Goal: Contribute content: Add original content to the website for others to see

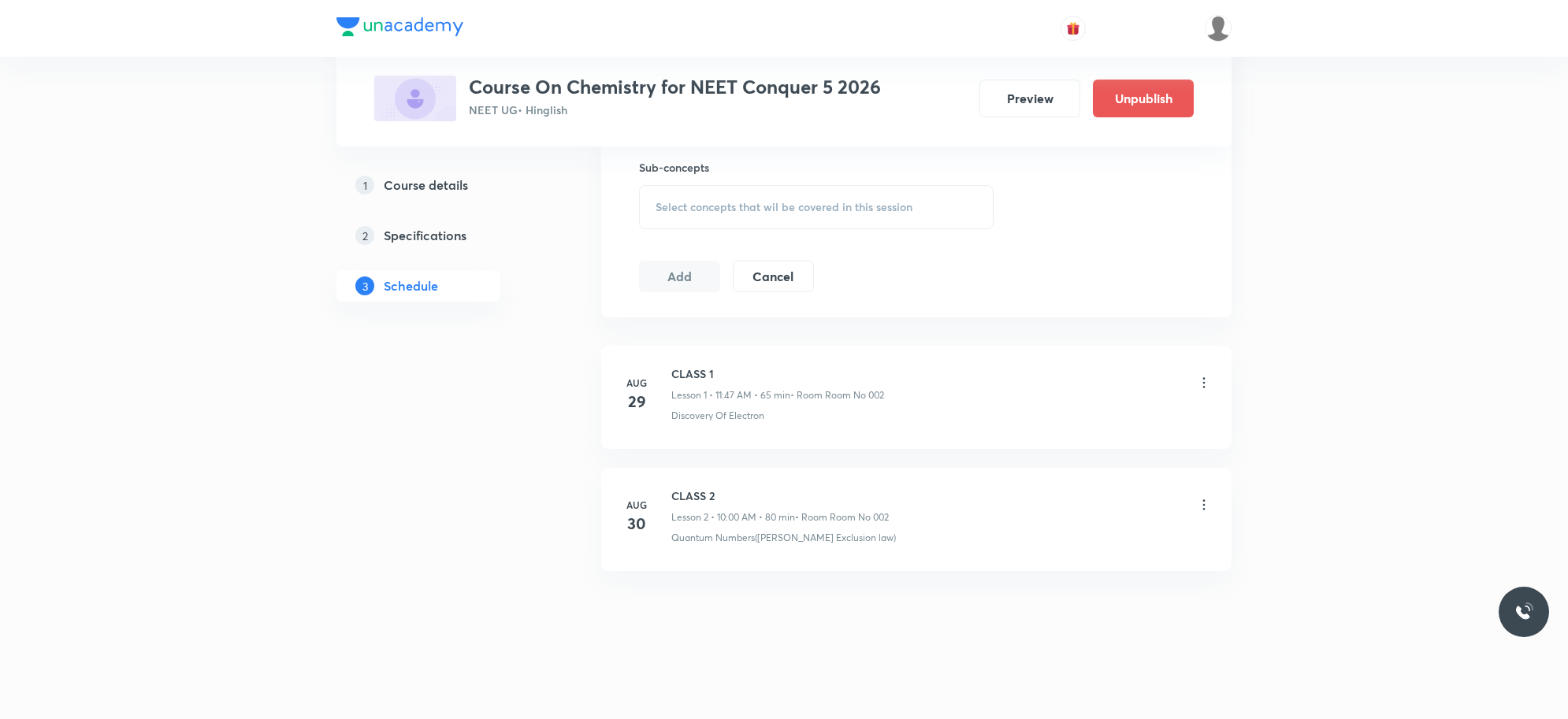
scroll to position [789, 0]
drag, startPoint x: 671, startPoint y: 489, endPoint x: 868, endPoint y: 502, distance: 197.4
click at [864, 501] on h6 "CLASS 2" at bounding box center [780, 496] width 217 height 17
click at [1025, 580] on div "Aug 29 CLASS 1 Lesson 1 • 11:47 AM • 65 min • Room Room No 002 Discovery Of Ele…" at bounding box center [916, 465] width 631 height 250
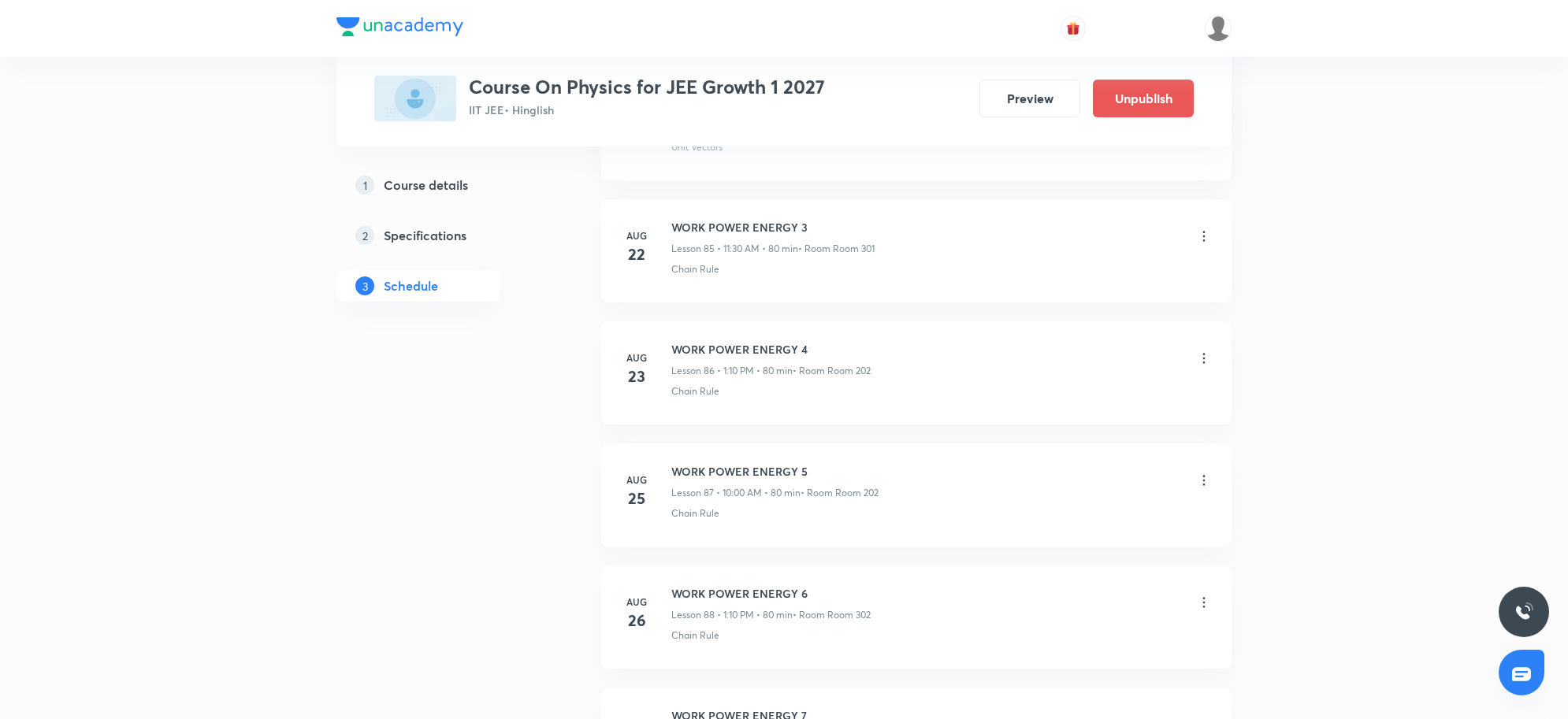
scroll to position [11667, 0]
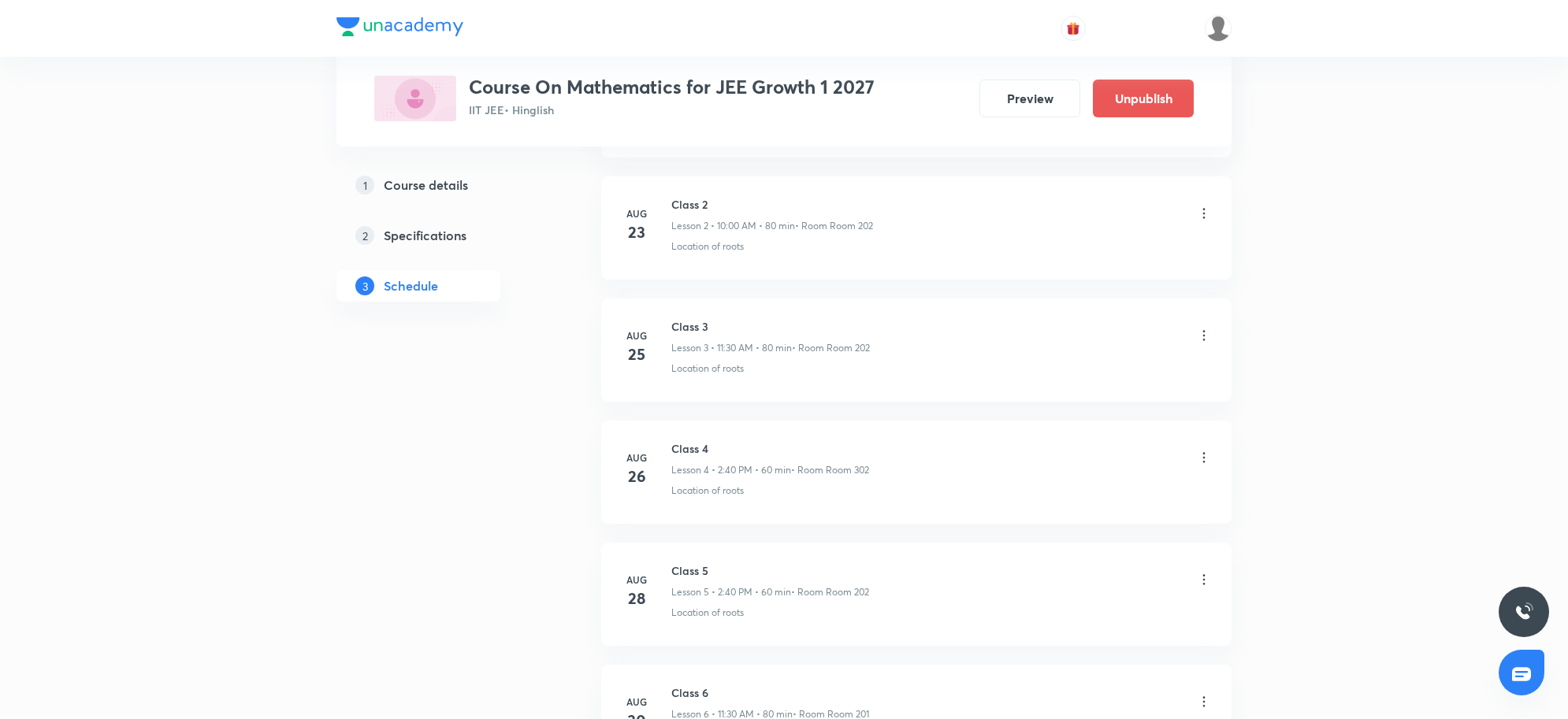
scroll to position [1279, 0]
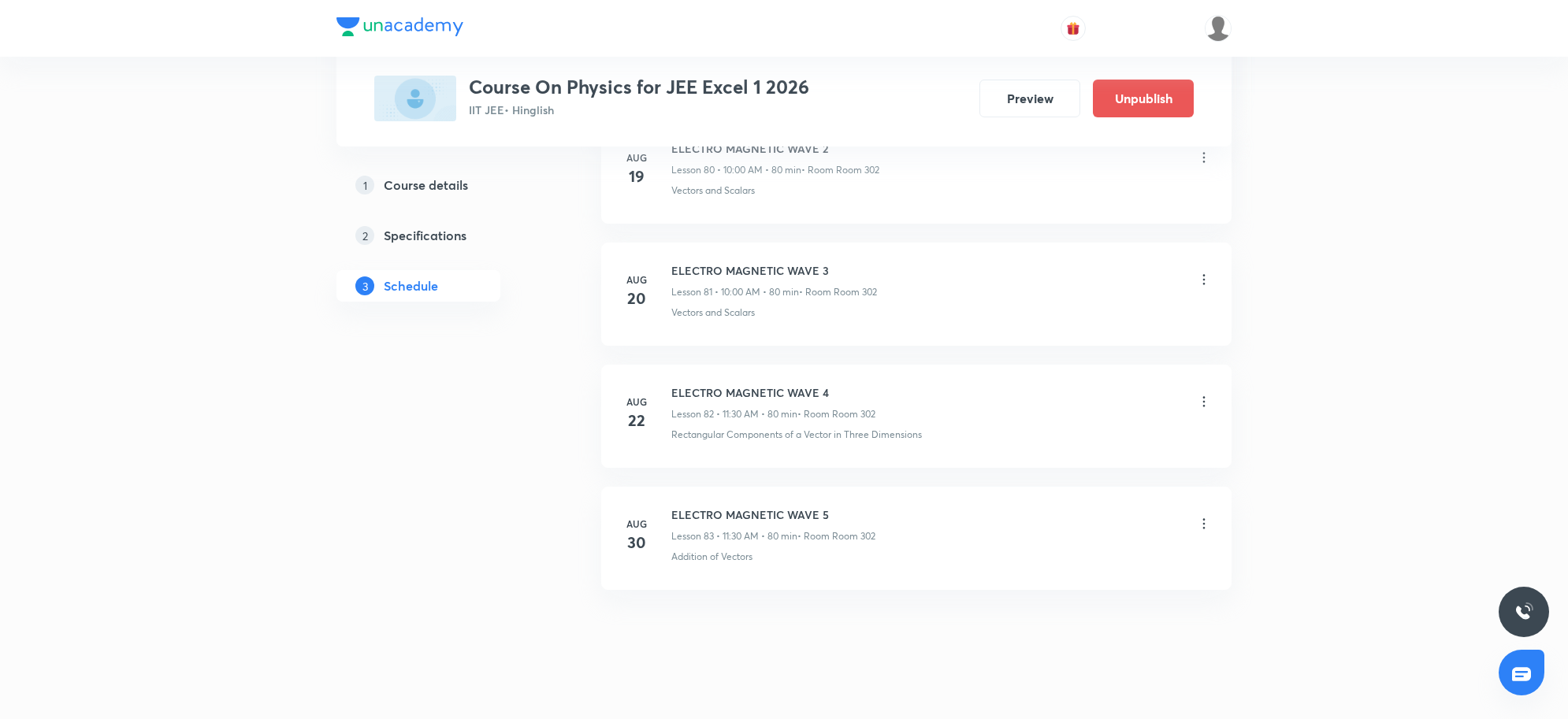
scroll to position [10708, 0]
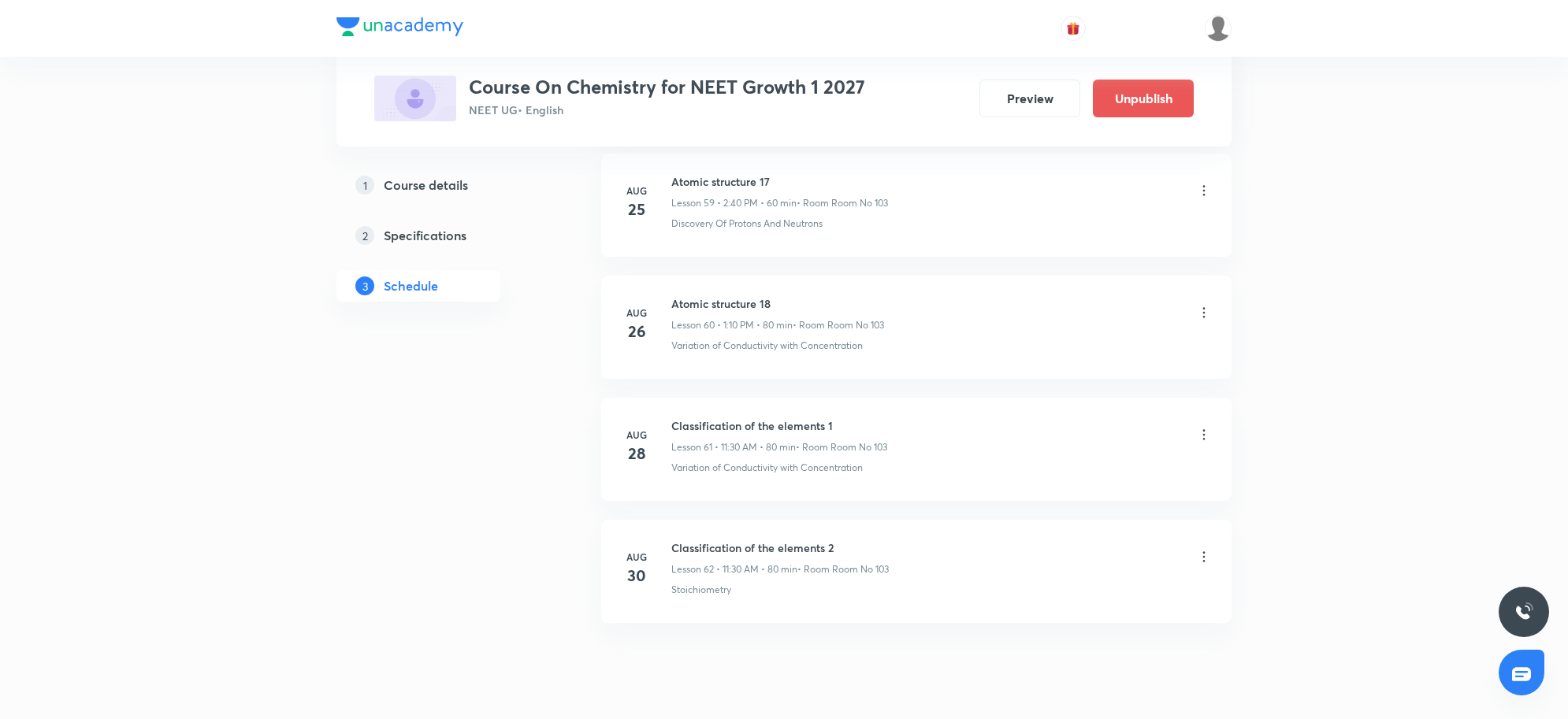
scroll to position [8238, 0]
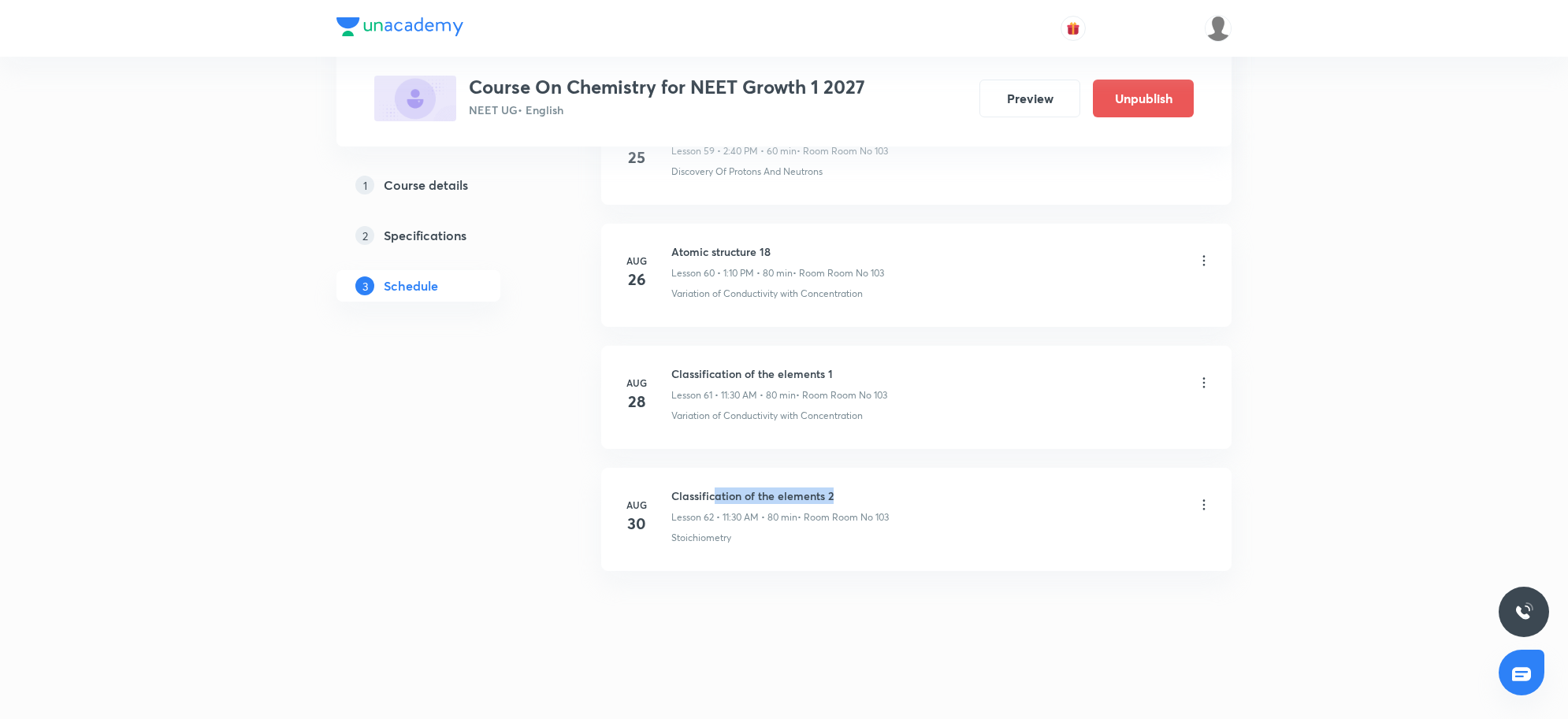
drag, startPoint x: 715, startPoint y: 484, endPoint x: 995, endPoint y: 498, distance: 280.3
click at [995, 498] on li "Aug 30 Classification of the elements 2 Lesson 62 • 11:30 AM • 80 min • Room Ro…" at bounding box center [916, 519] width 631 height 103
click at [1117, 548] on li "Aug 30 Classification of the elements 2 Lesson 62 • 11:30 AM • 80 min • Room Ro…" at bounding box center [916, 519] width 631 height 103
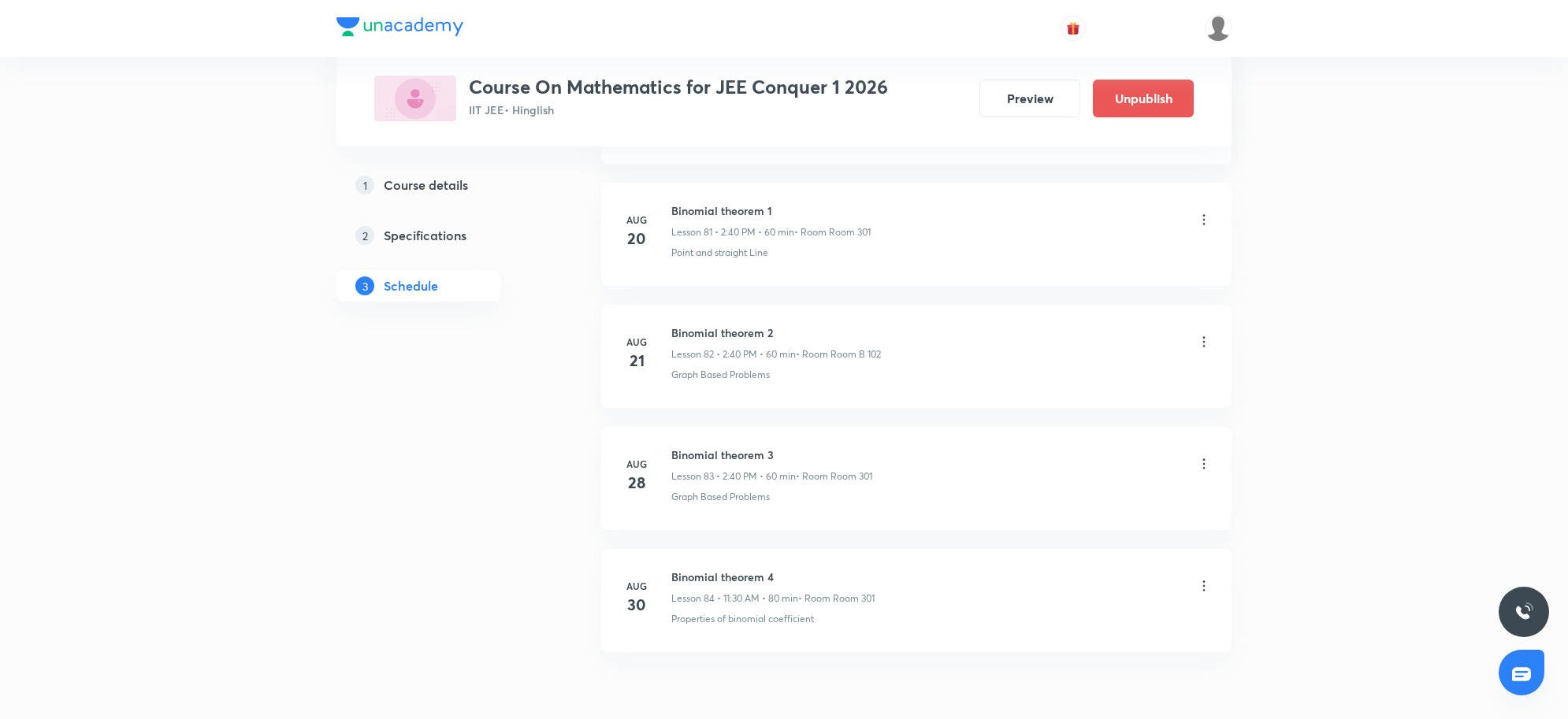
scroll to position [10933, 0]
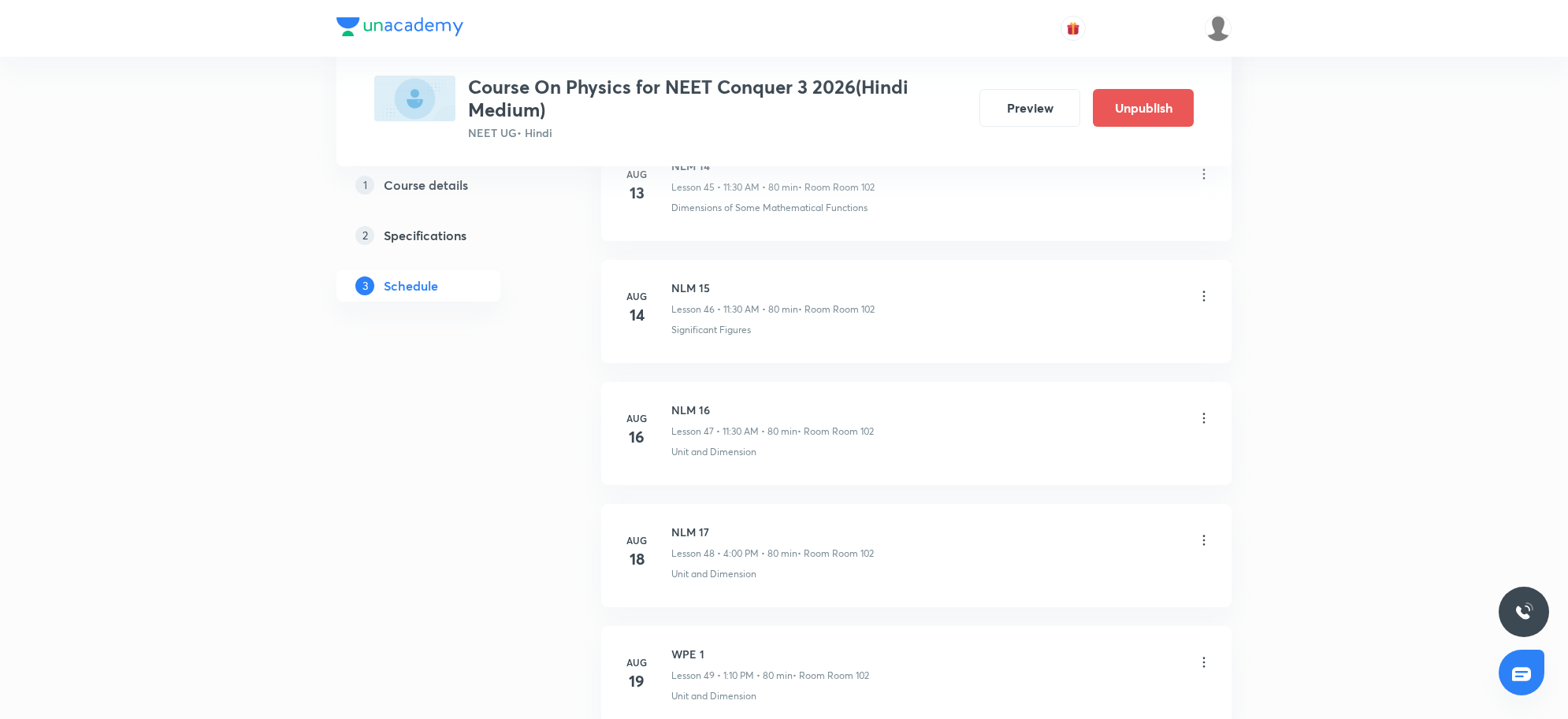
scroll to position [7278, 0]
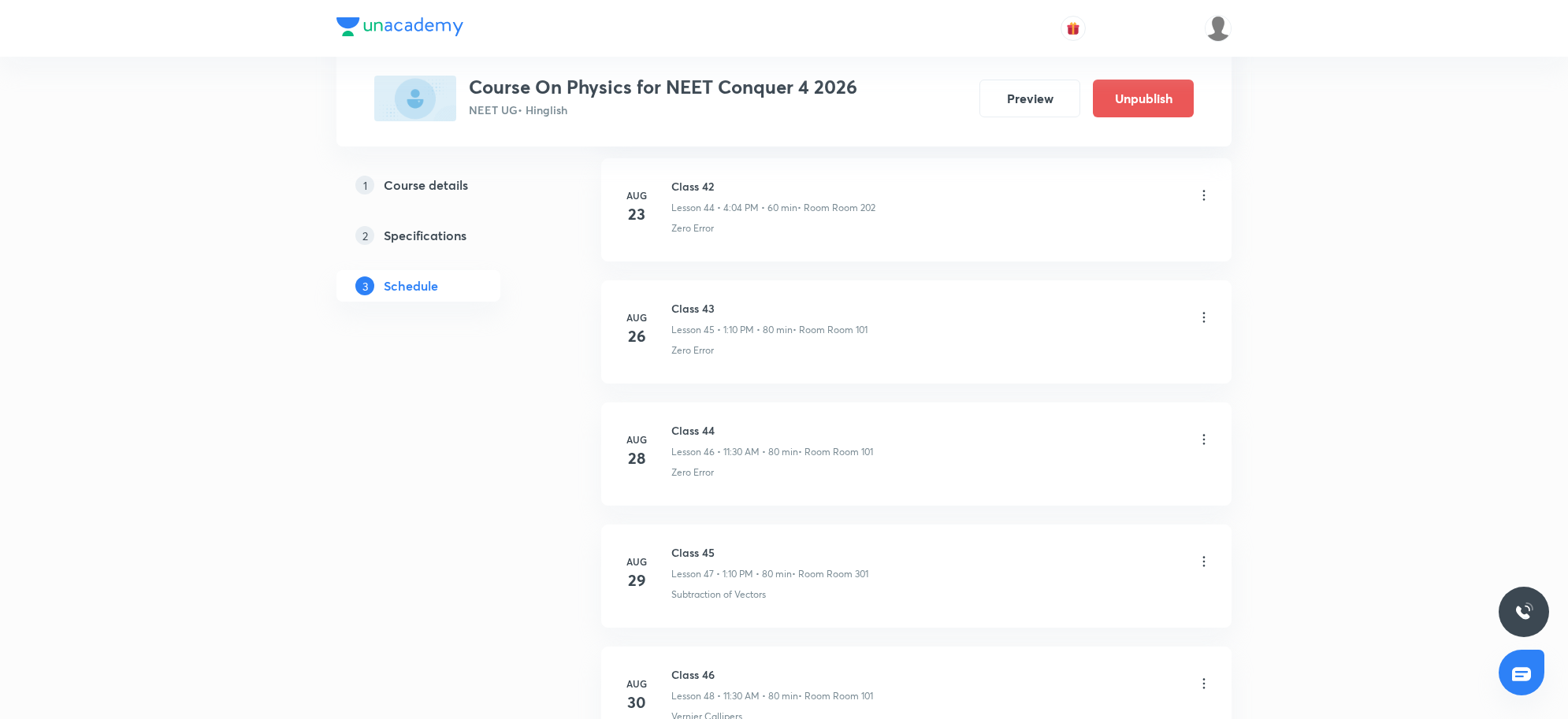
scroll to position [6422, 0]
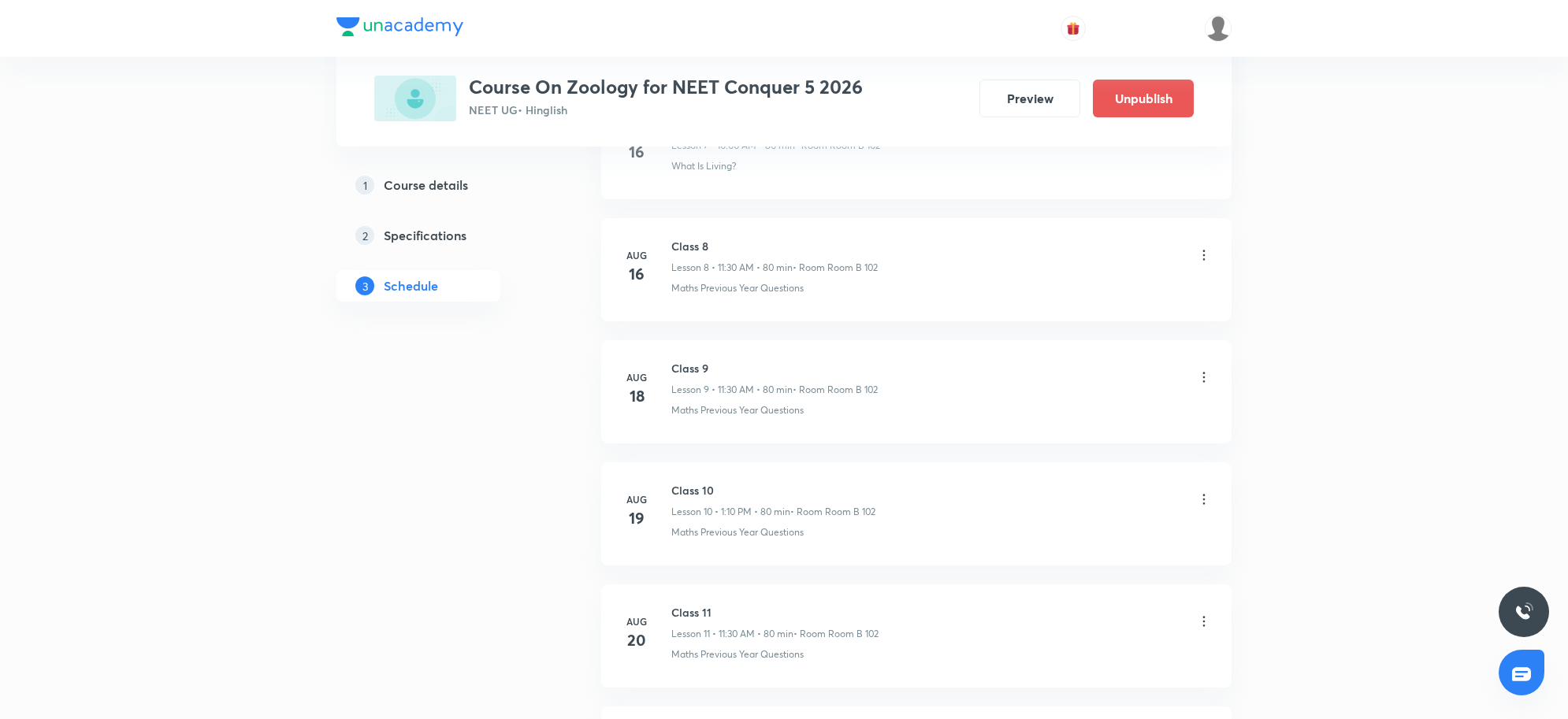
scroll to position [2748, 0]
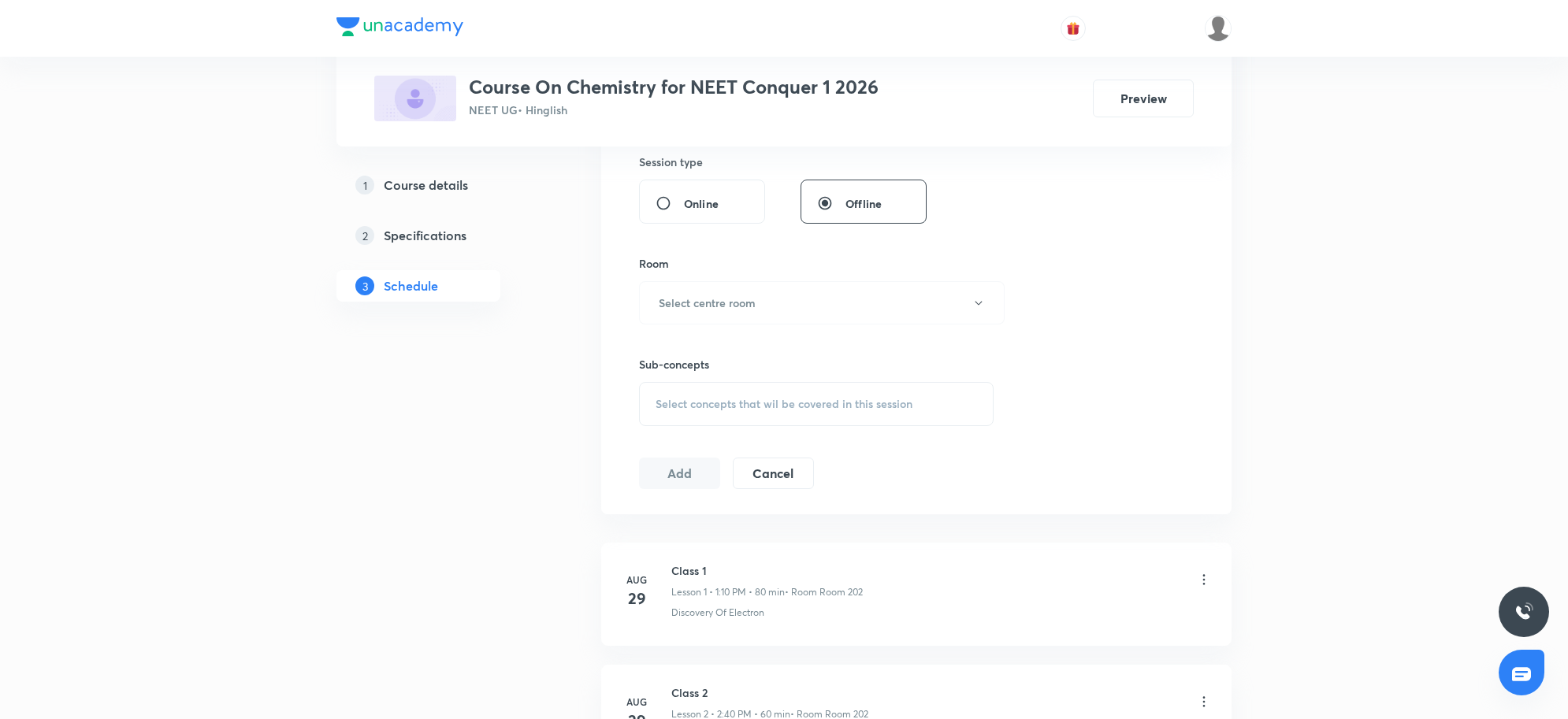
scroll to position [789, 0]
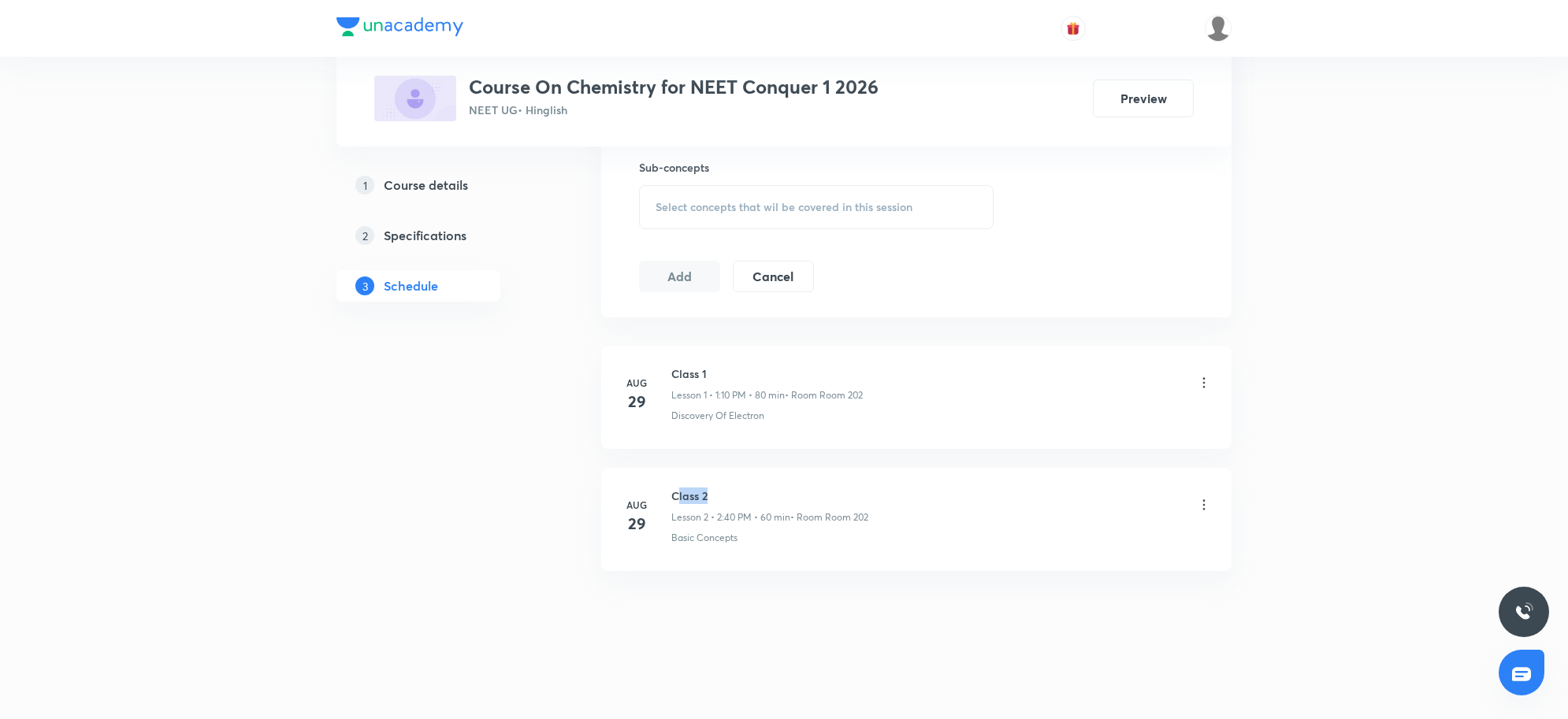
drag, startPoint x: 677, startPoint y: 487, endPoint x: 769, endPoint y: 491, distance: 92.1
click at [769, 491] on h6 "Class 2" at bounding box center [770, 496] width 197 height 17
click at [926, 509] on div "Class 2 Lesson 2 • 2:40 PM • 60 min • Room Room 202" at bounding box center [942, 506] width 541 height 37
drag, startPoint x: 671, startPoint y: 495, endPoint x: 763, endPoint y: 494, distance: 92.0
click at [761, 493] on h6 "Class 2" at bounding box center [770, 496] width 197 height 17
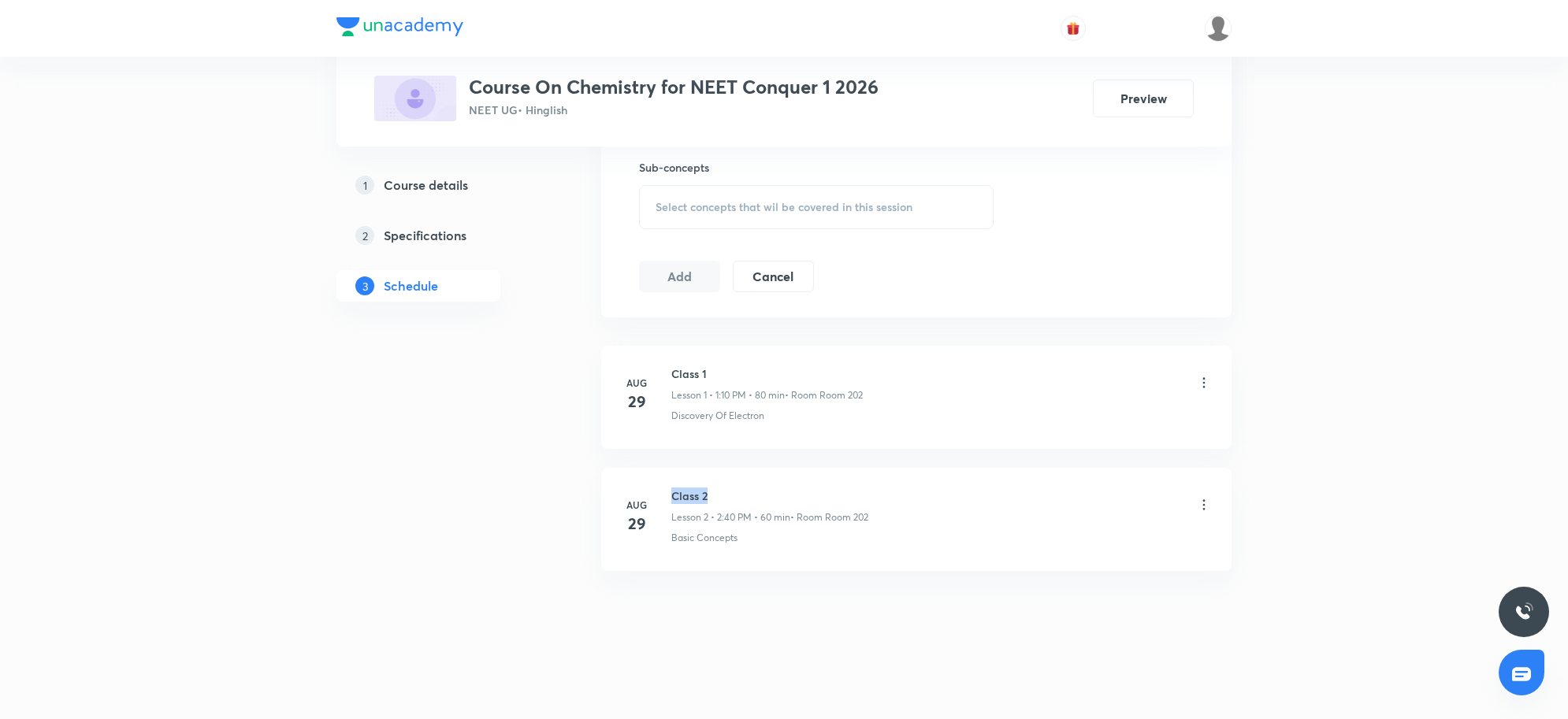
copy h6 "Class 2"
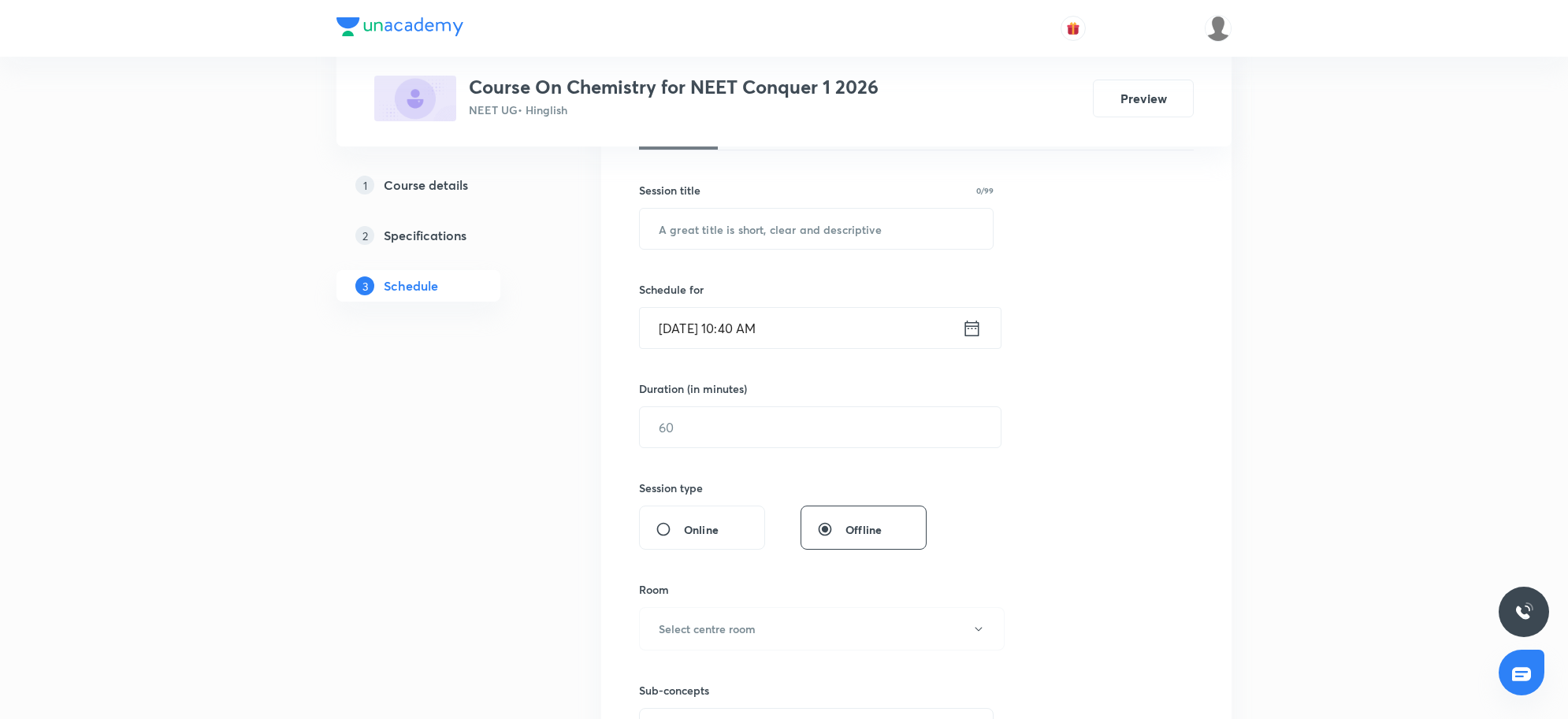
scroll to position [0, 0]
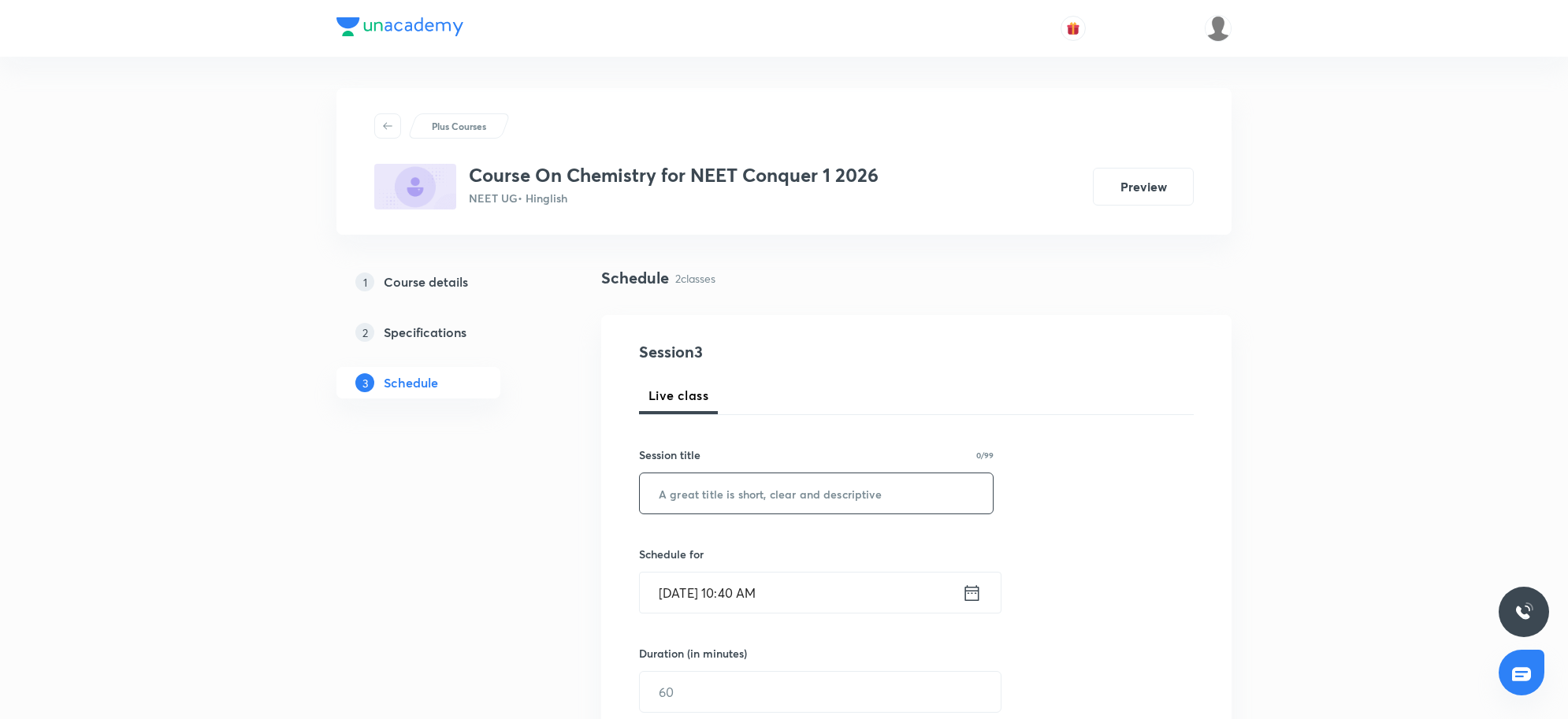
click at [678, 493] on input "text" at bounding box center [817, 494] width 353 height 40
paste input "Class 2"
type input "Class 3"
click at [829, 584] on input "Aug 30, 2025, 10:40 AM" at bounding box center [801, 593] width 323 height 40
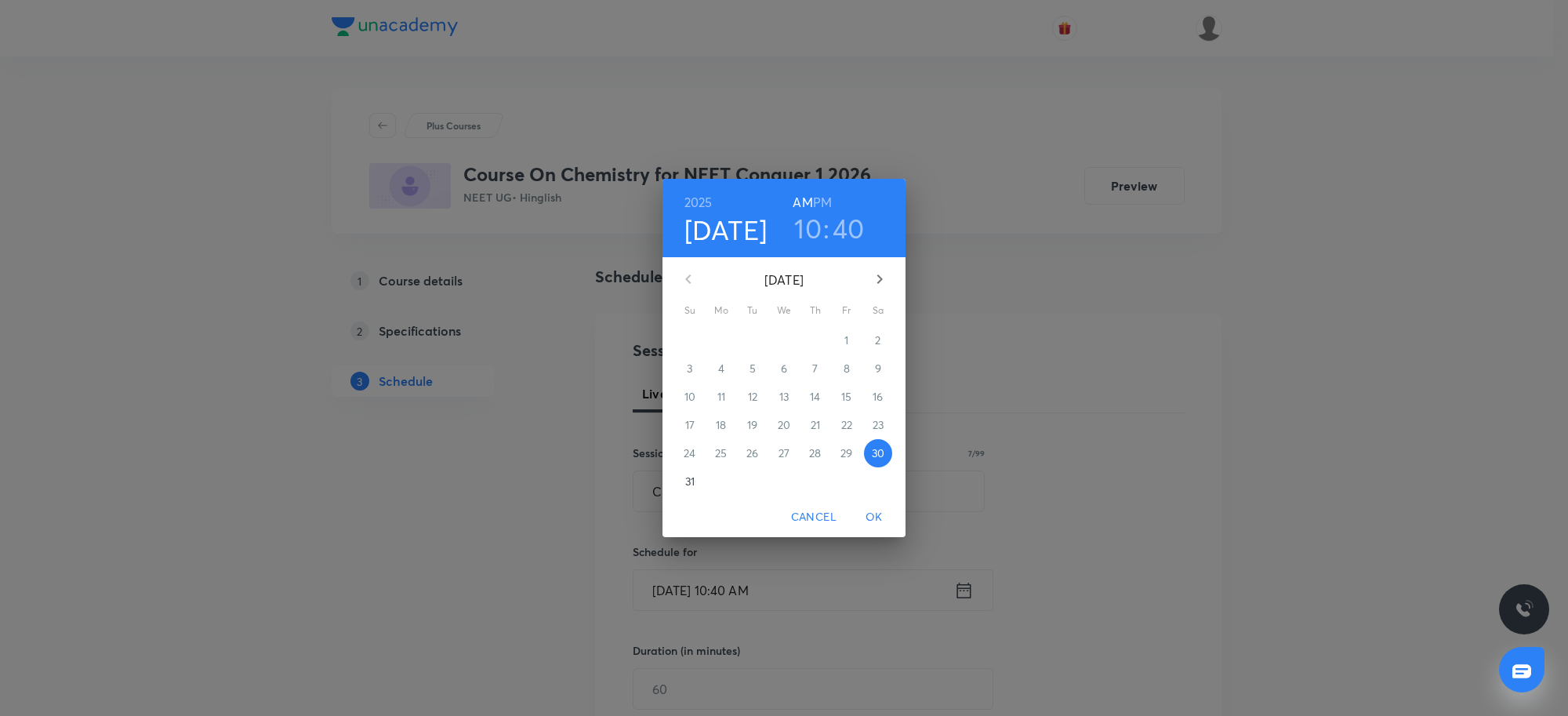
click at [812, 229] on h3 "10" at bounding box center [808, 229] width 28 height 33
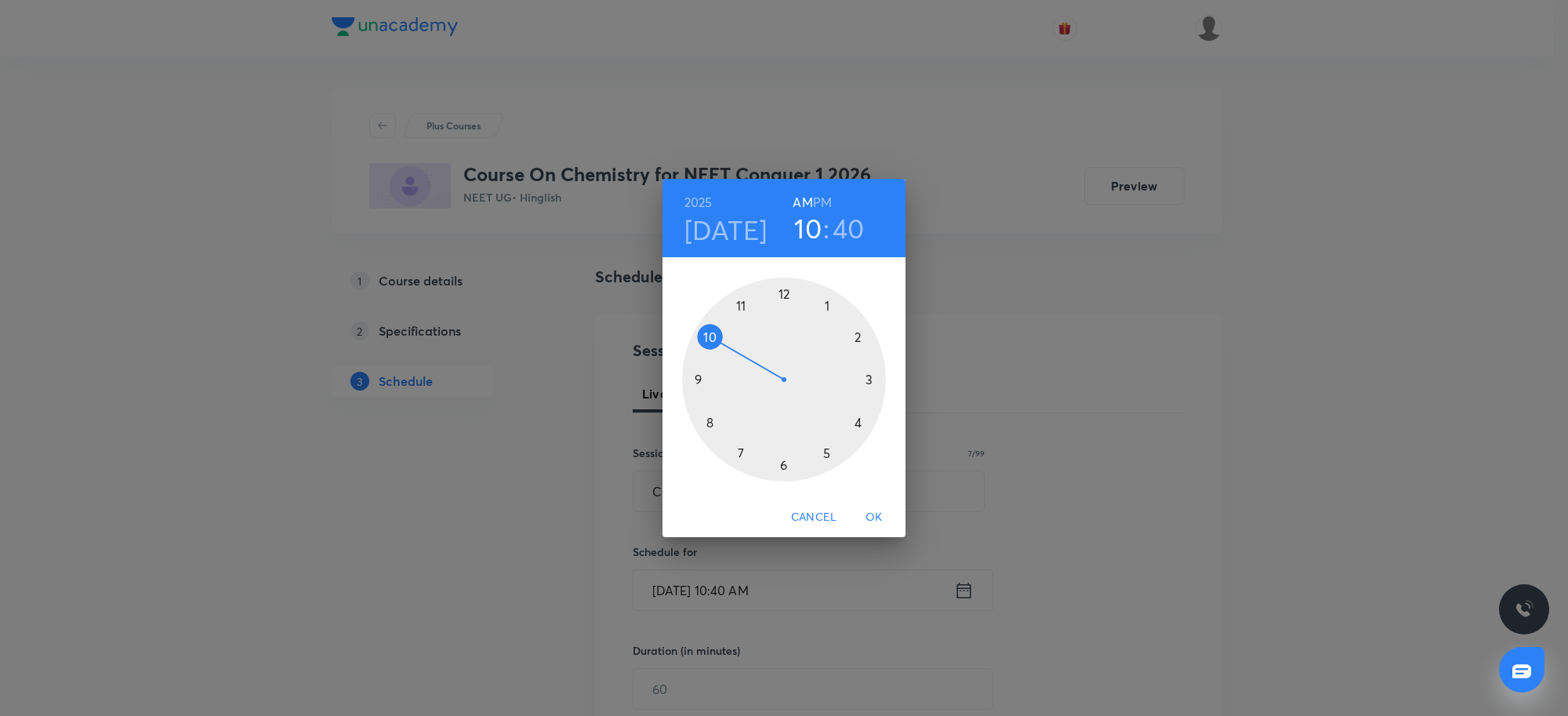
click at [739, 304] on div at bounding box center [784, 380] width 204 height 204
click at [778, 467] on div at bounding box center [784, 380] width 204 height 204
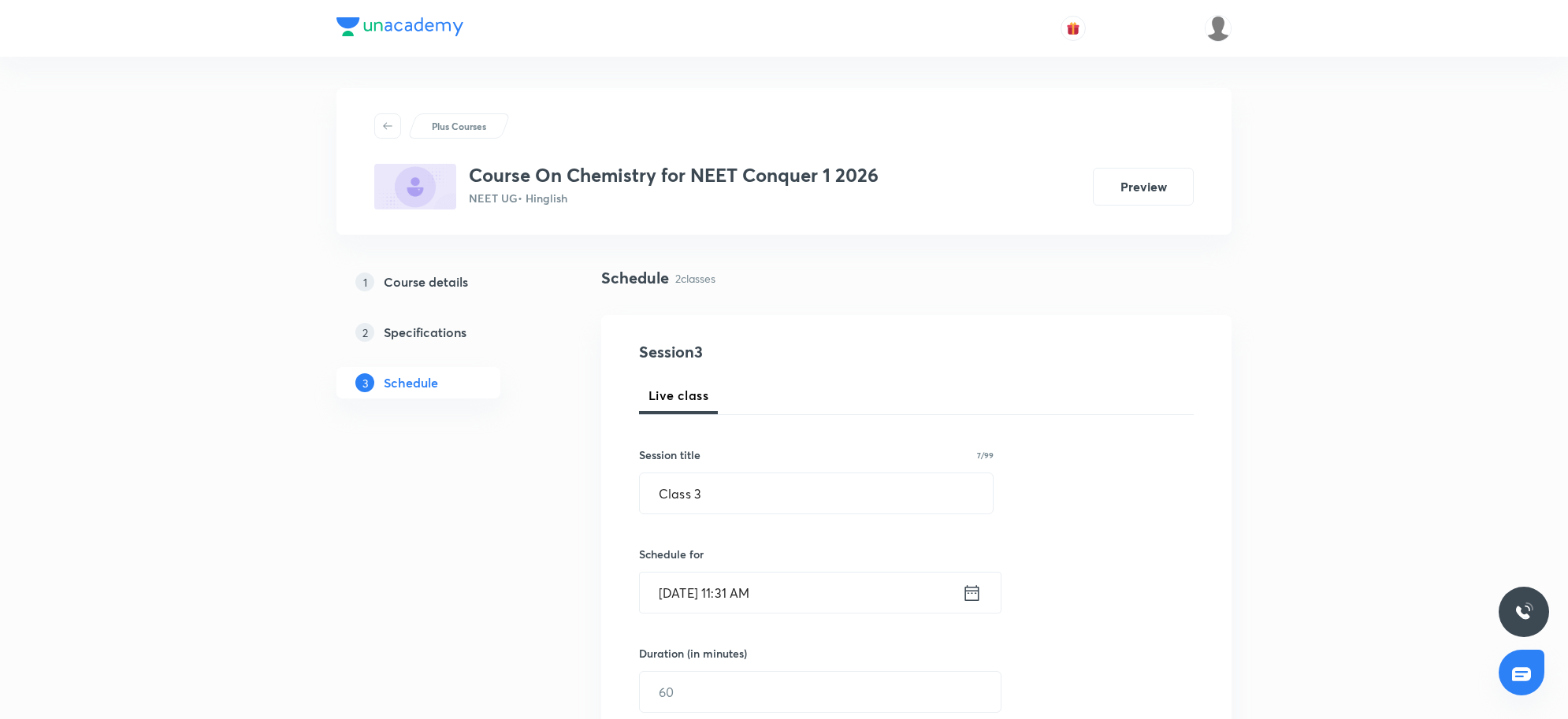
click at [825, 591] on input "Aug 30, 2025, 11:31 AM" at bounding box center [801, 593] width 323 height 40
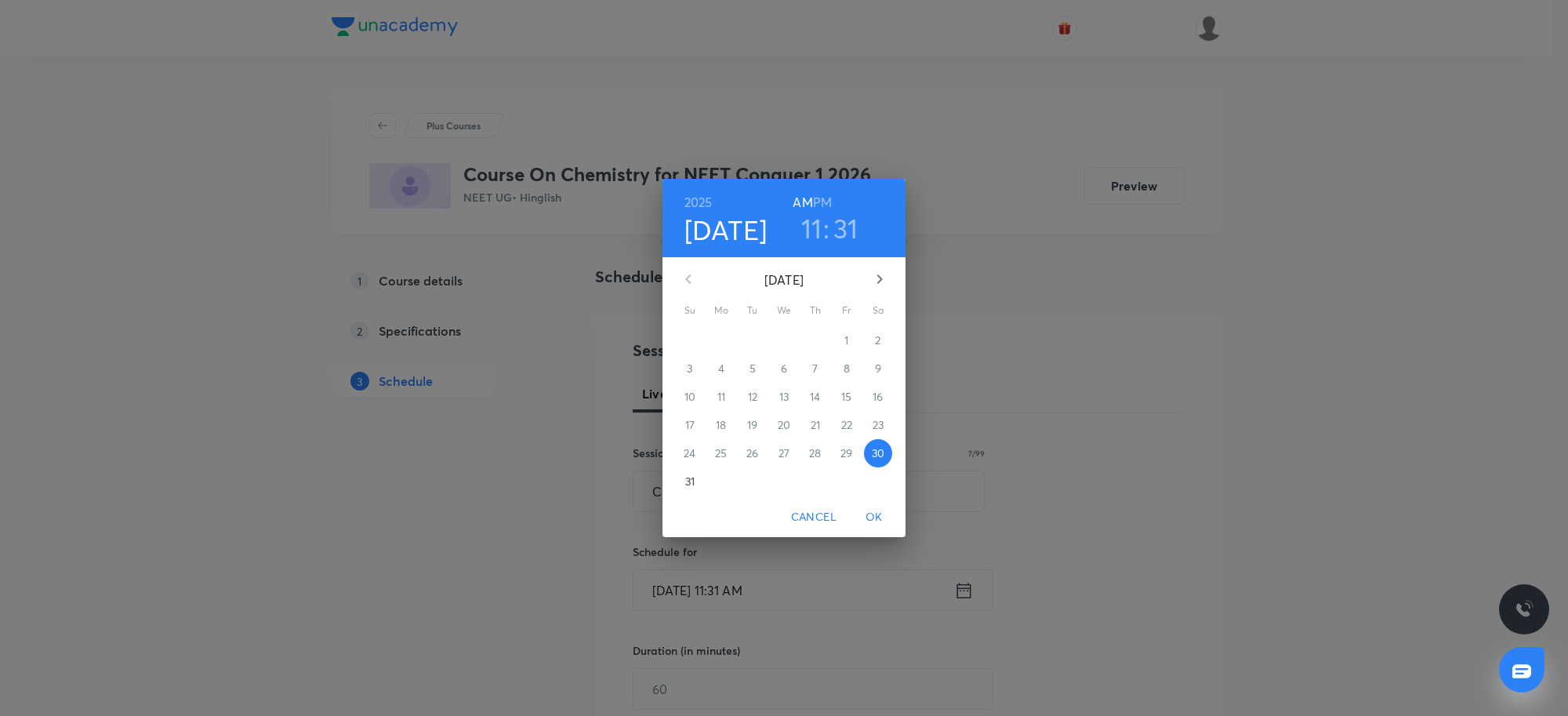
click at [844, 230] on h3 "31" at bounding box center [845, 229] width 25 height 33
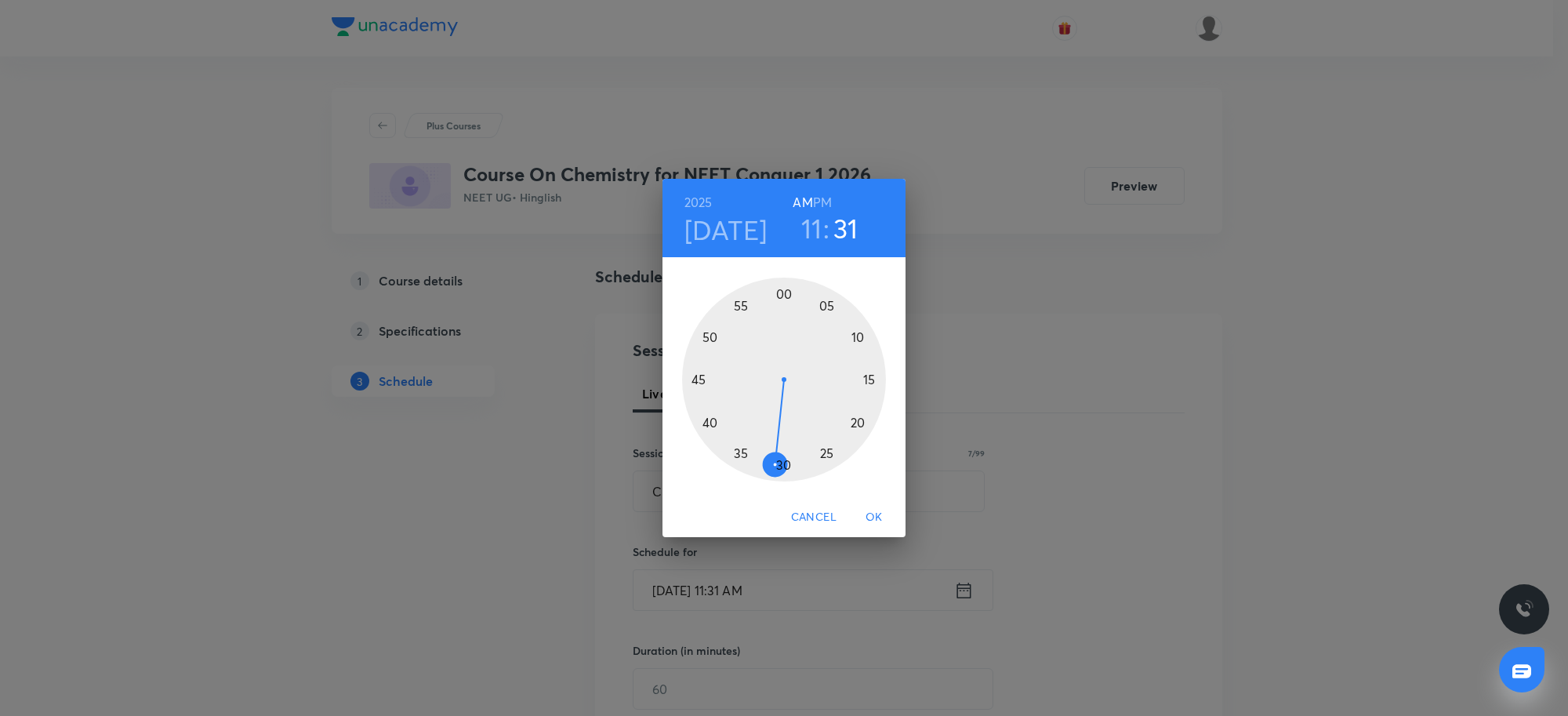
click at [784, 464] on div at bounding box center [784, 380] width 204 height 204
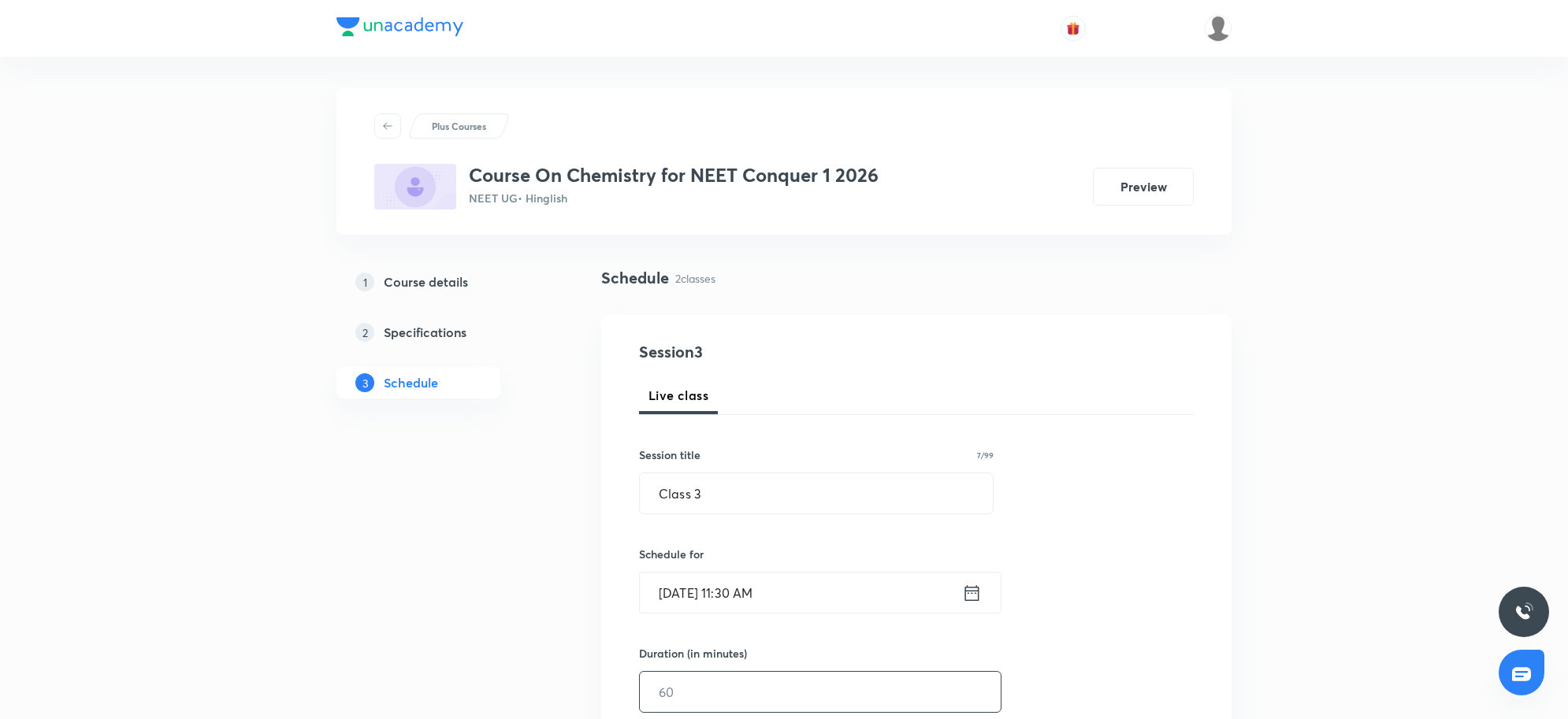
click at [744, 699] on input "text" at bounding box center [820, 692] width 361 height 40
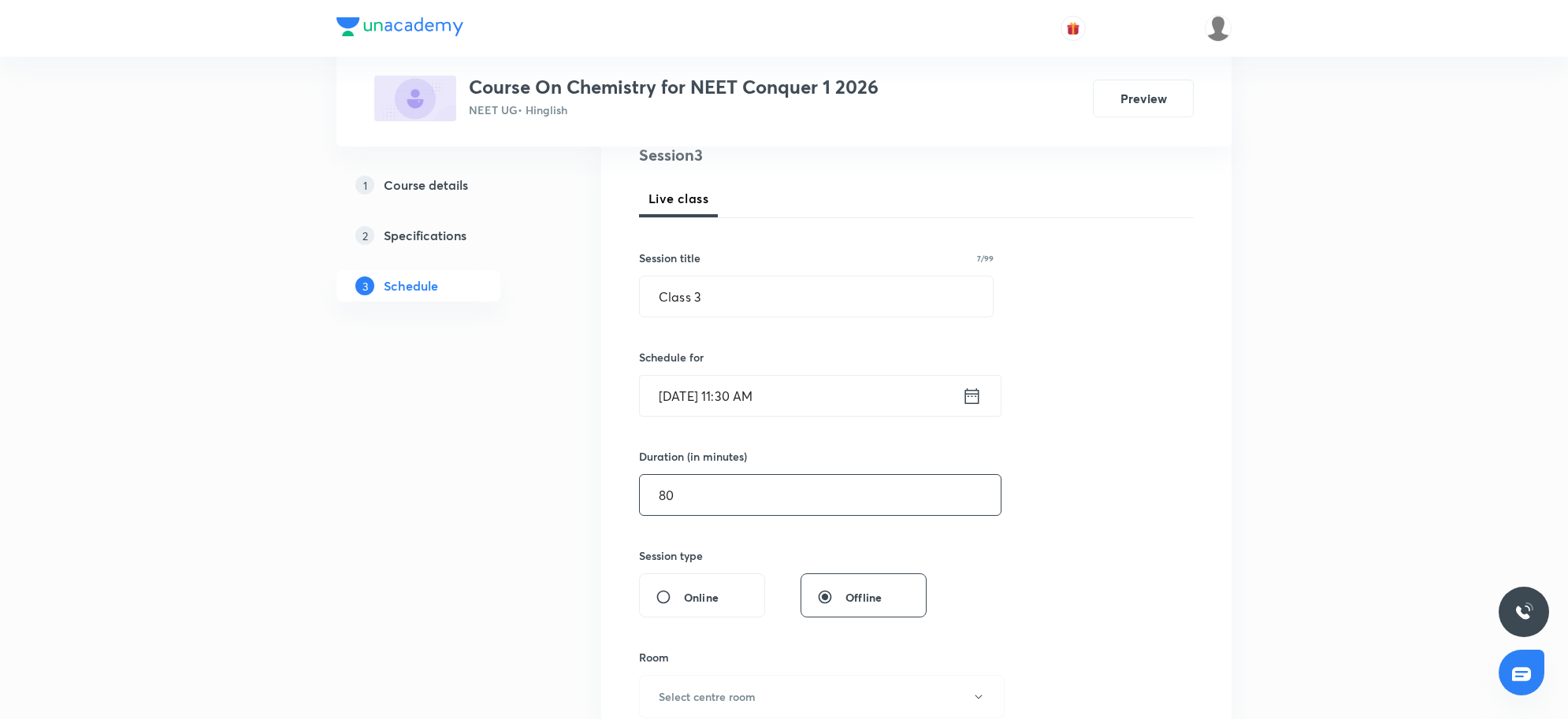
scroll to position [296, 0]
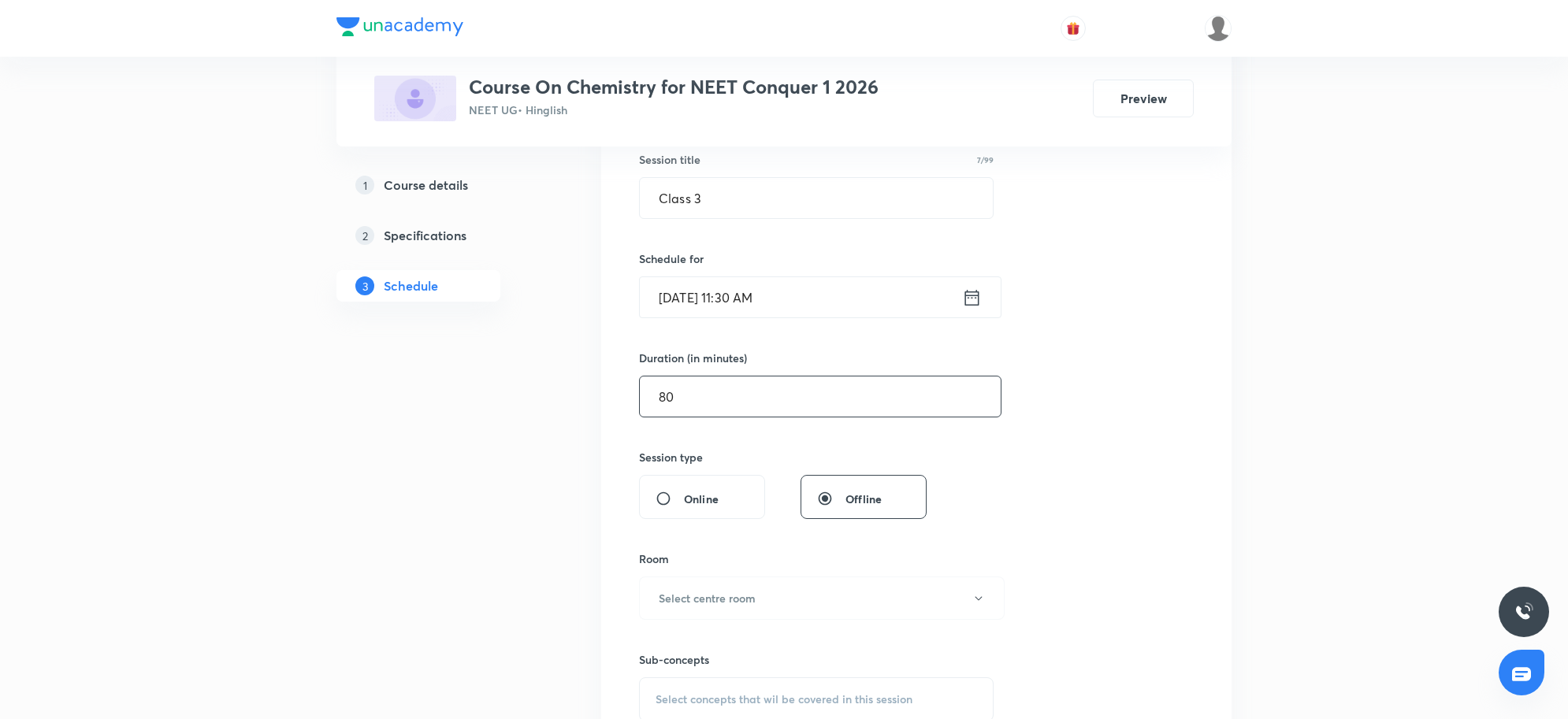
type input "80"
click at [744, 585] on button "Select centre room" at bounding box center [822, 598] width 365 height 43
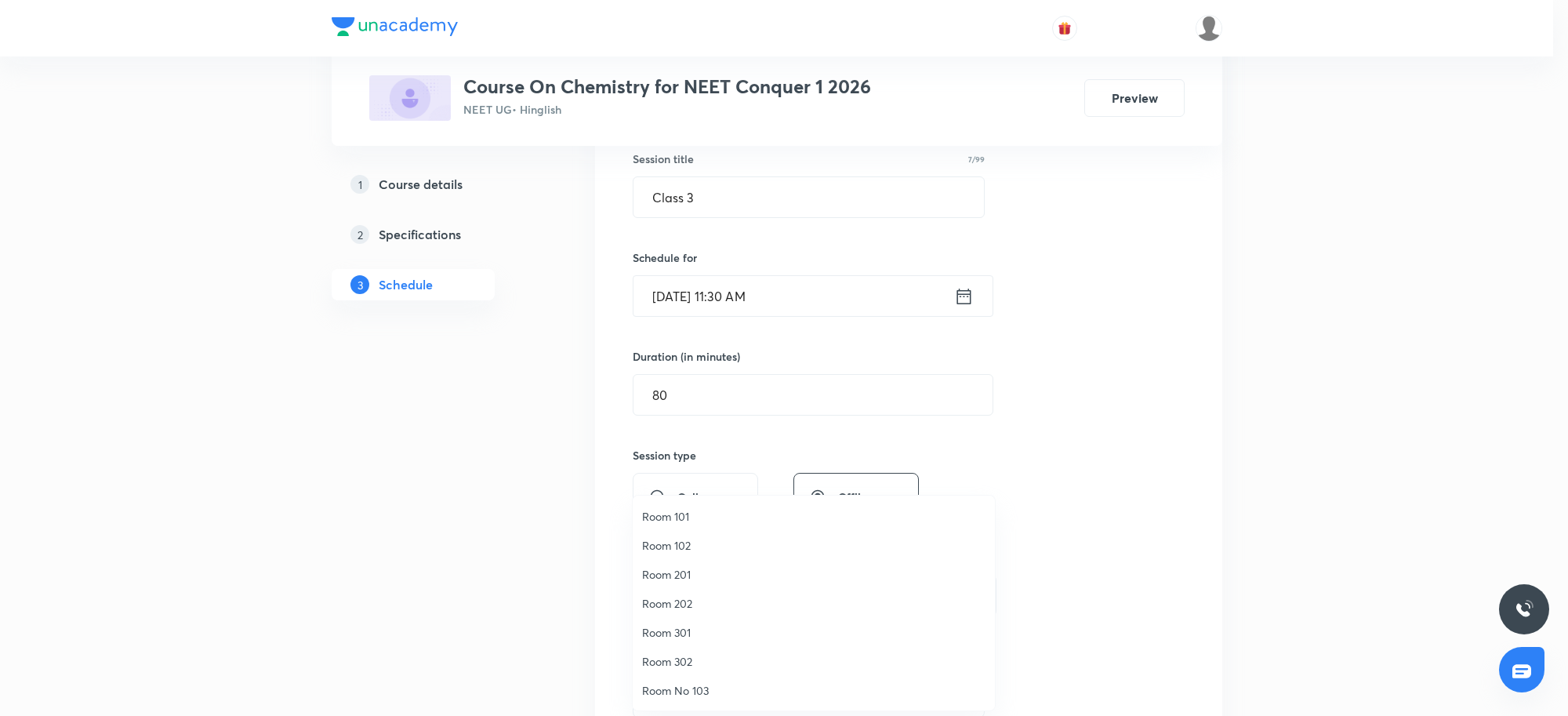
click at [706, 604] on span "Room 202" at bounding box center [813, 603] width 344 height 16
click at [1329, 482] on div "Plus Courses Course On Chemistry for NEET Conquer 1 2026 NEET UG • Hinglish Pre…" at bounding box center [780, 456] width 1560 height 1501
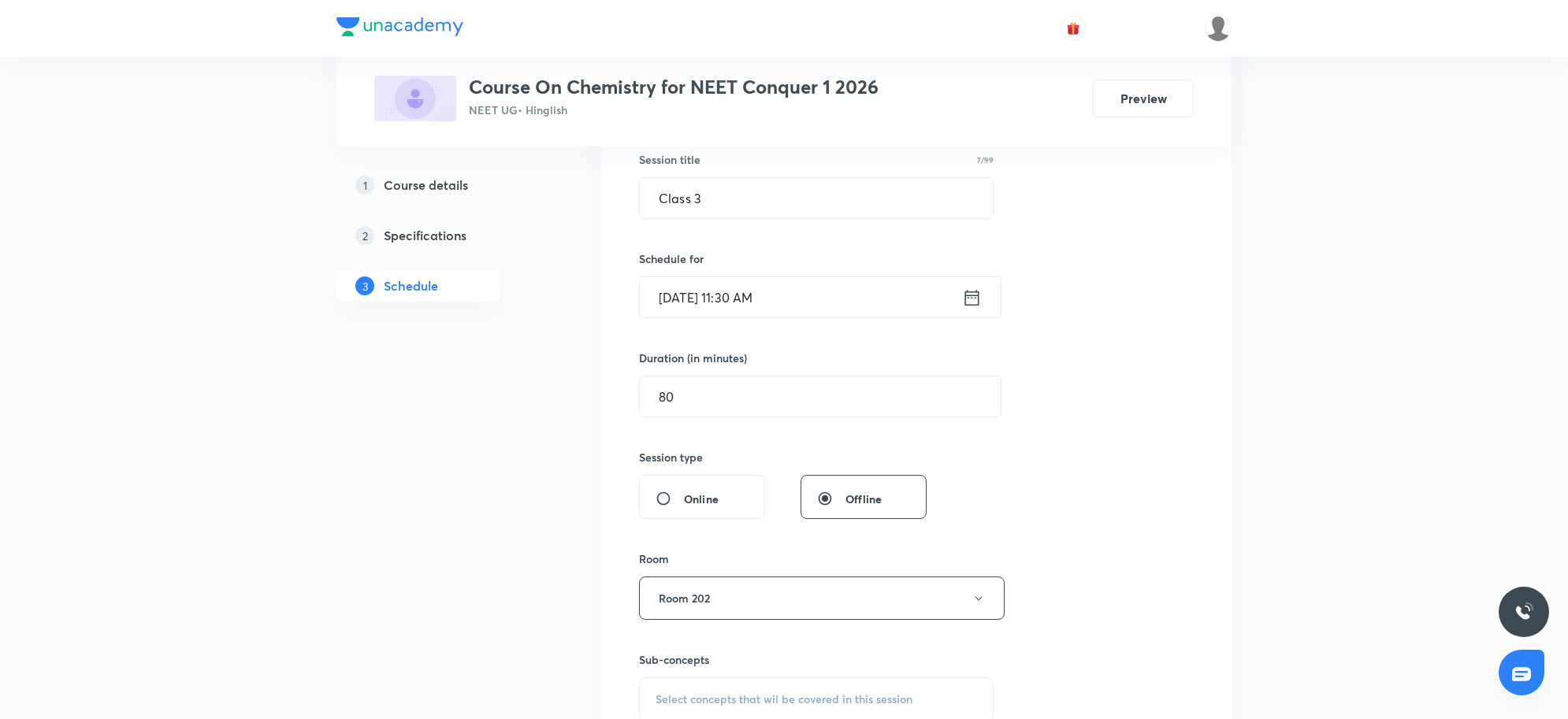
scroll to position [492, 0]
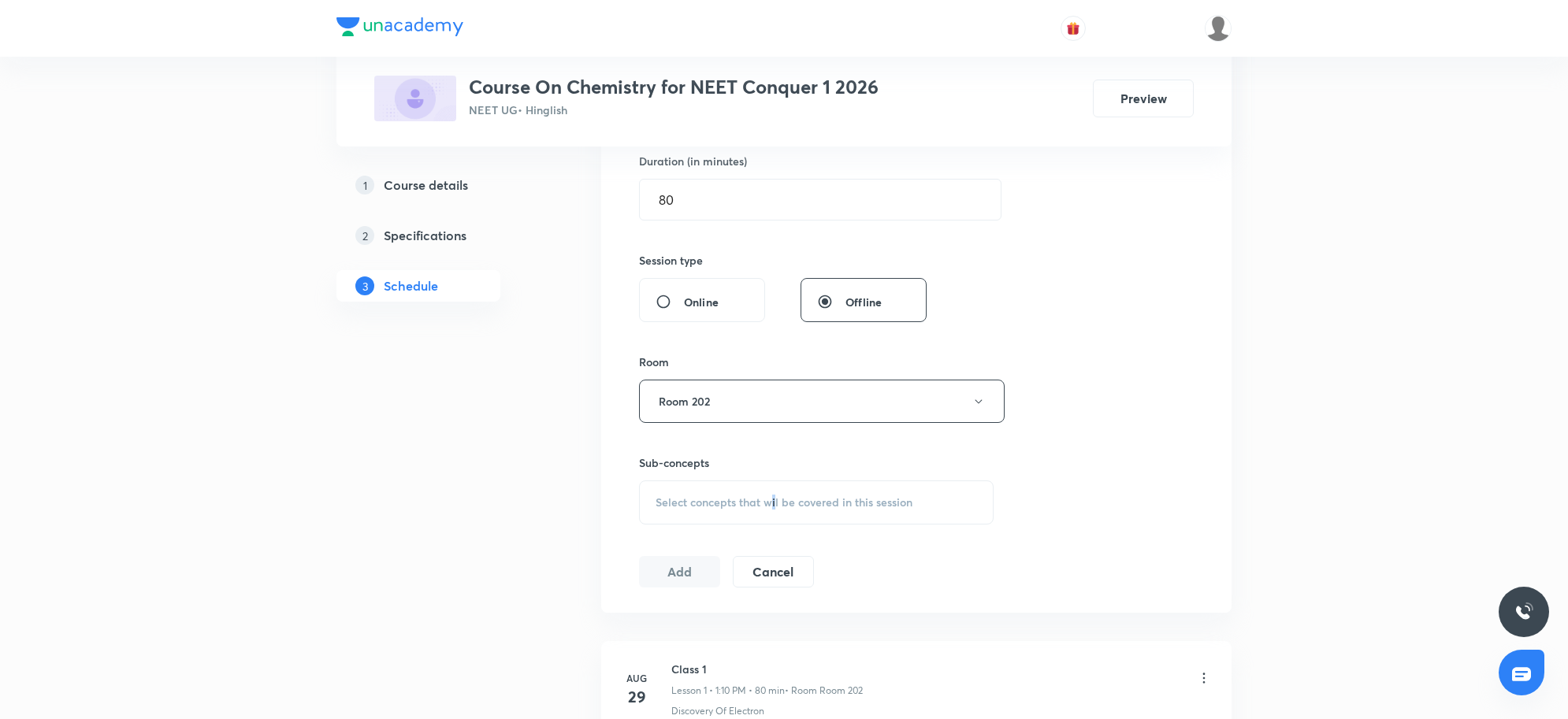
click at [775, 487] on div "Select concepts that wil be covered in this session" at bounding box center [817, 503] width 355 height 44
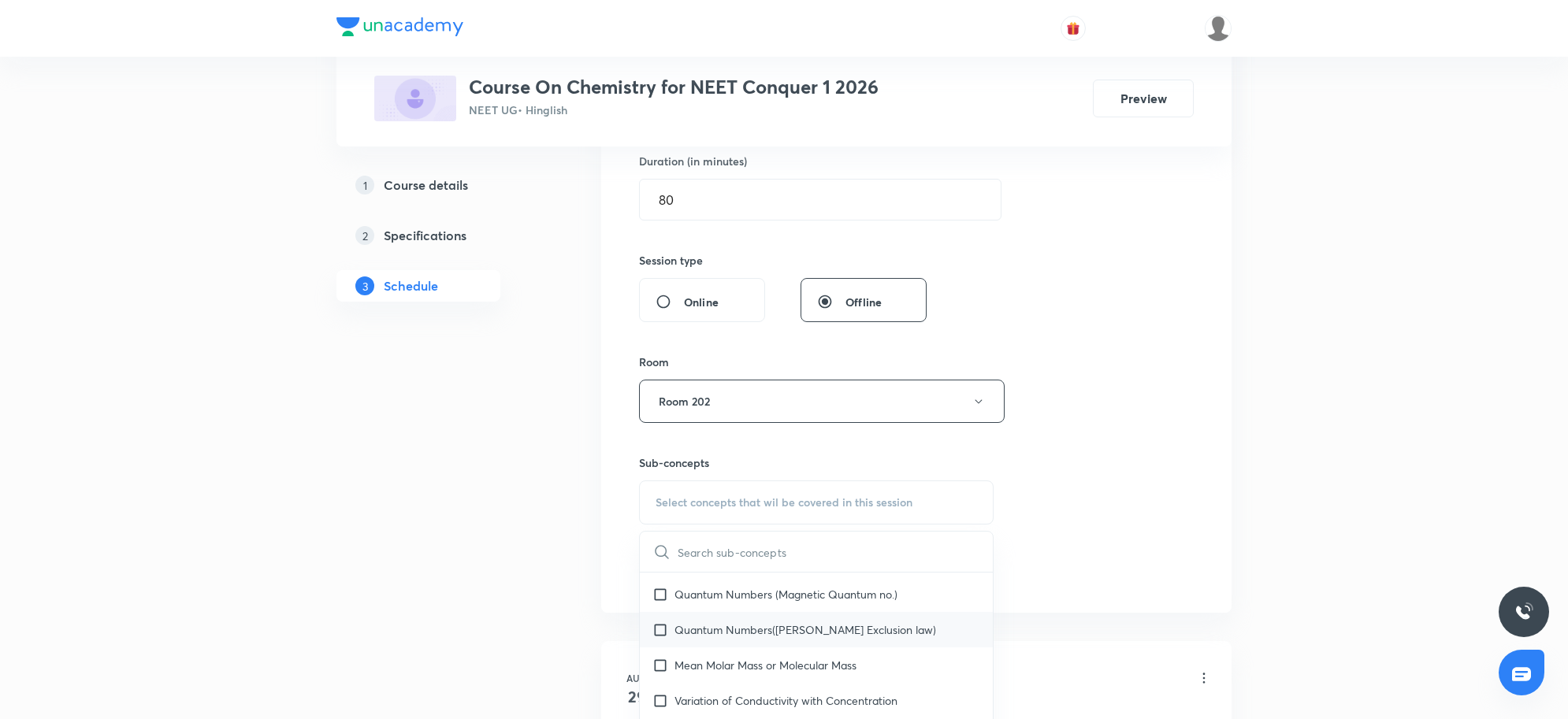
click at [755, 621] on div "Quantum Numbers([PERSON_NAME] Exclusion law)" at bounding box center [817, 629] width 353 height 36
checkbox input "true"
click at [1278, 589] on div "Plus Courses Course On Chemistry for NEET Conquer 1 2026 NEET UG • Hinglish Pre…" at bounding box center [784, 278] width 1568 height 1541
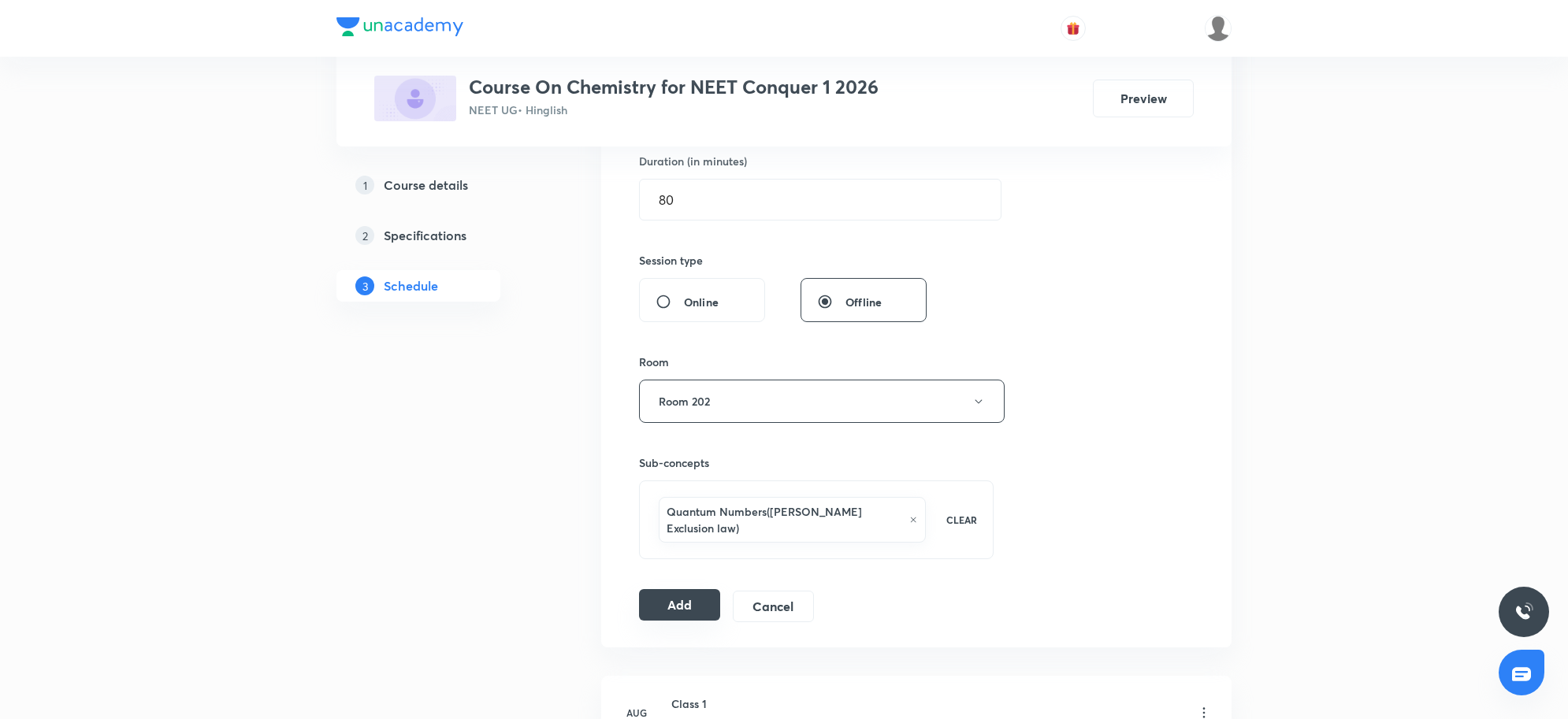
click at [707, 589] on button "Add" at bounding box center [679, 605] width 81 height 31
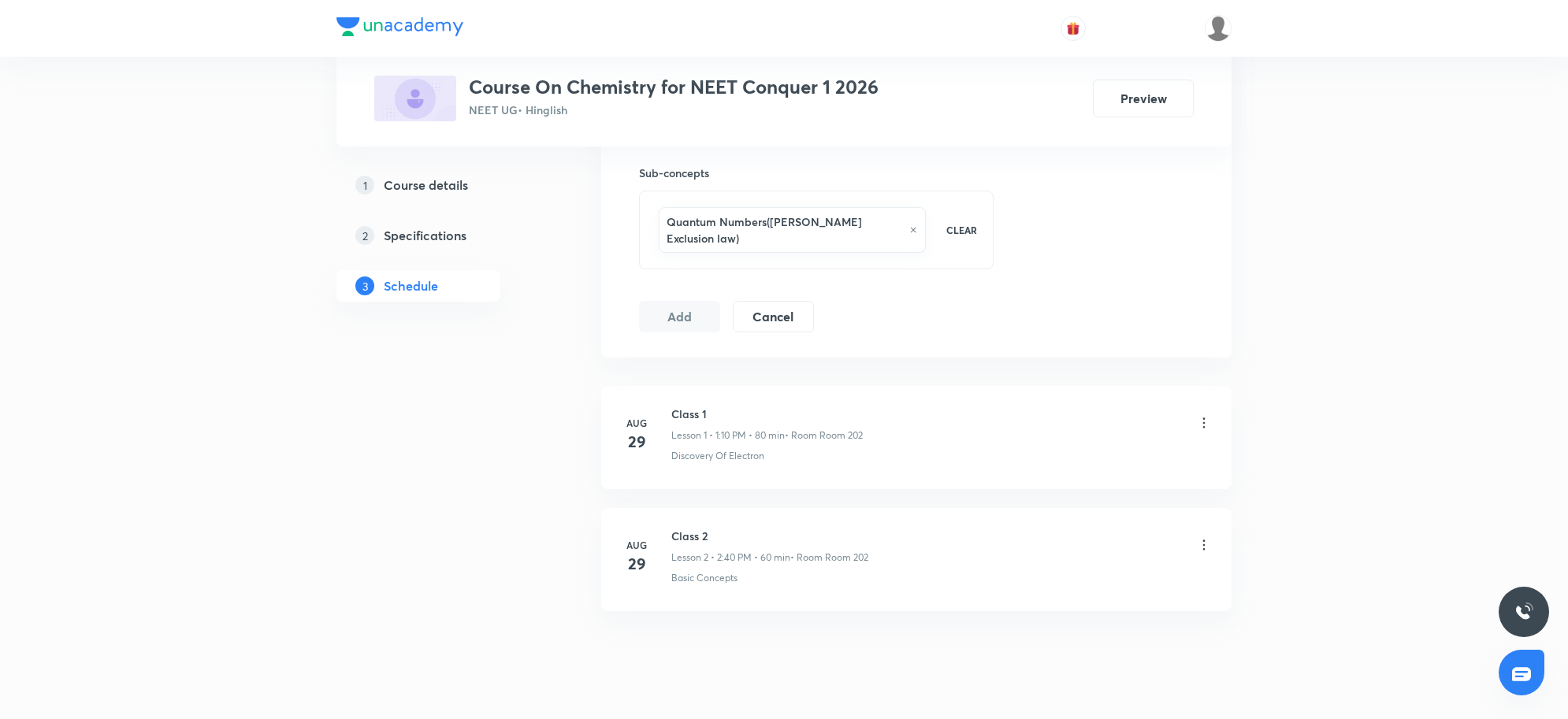
scroll to position [809, 0]
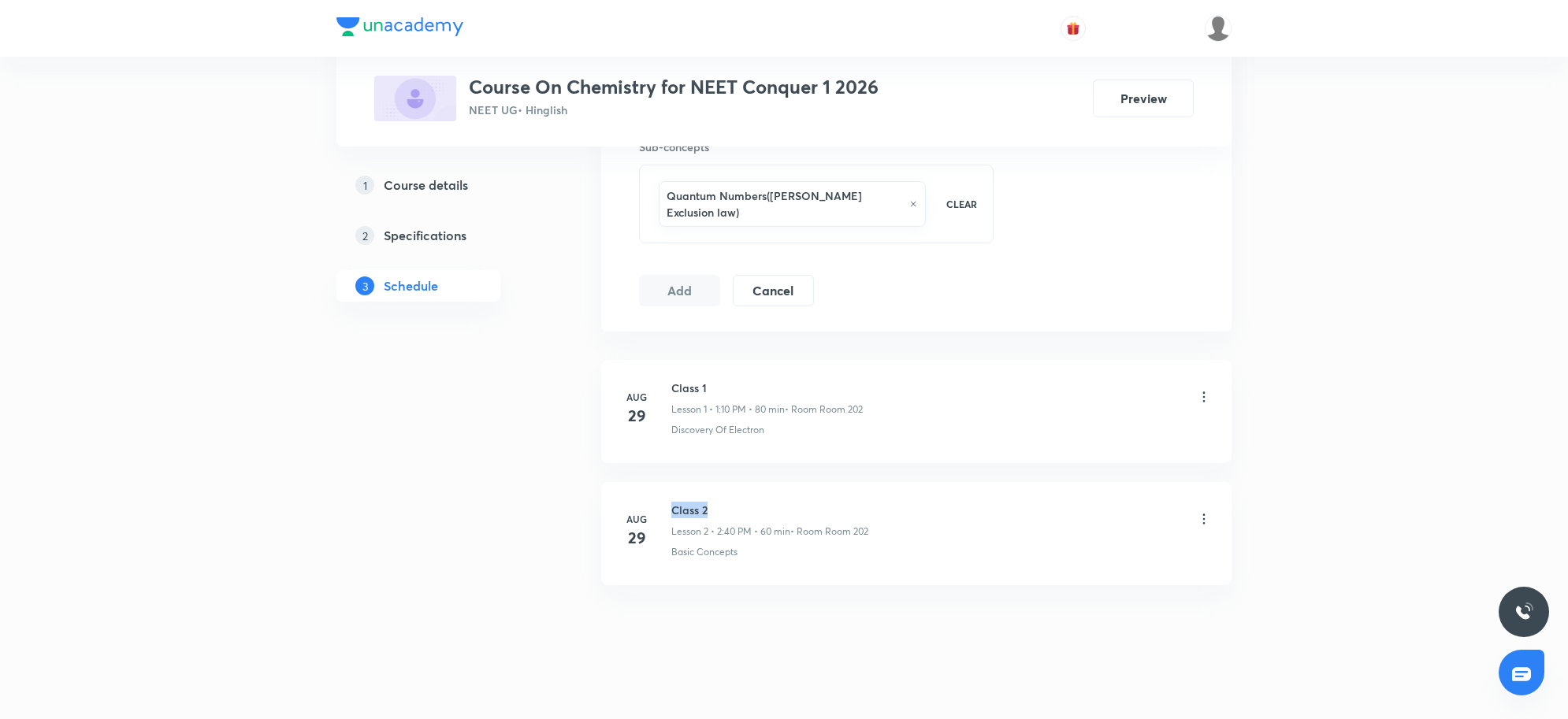
drag, startPoint x: 674, startPoint y: 495, endPoint x: 761, endPoint y: 482, distance: 88.0
click at [761, 483] on li "Aug 29 Class 2 Lesson 2 • 2:40 PM • 60 min • Room Room 202 Basic Concepts" at bounding box center [916, 534] width 631 height 103
